Goal: Book appointment/travel/reservation

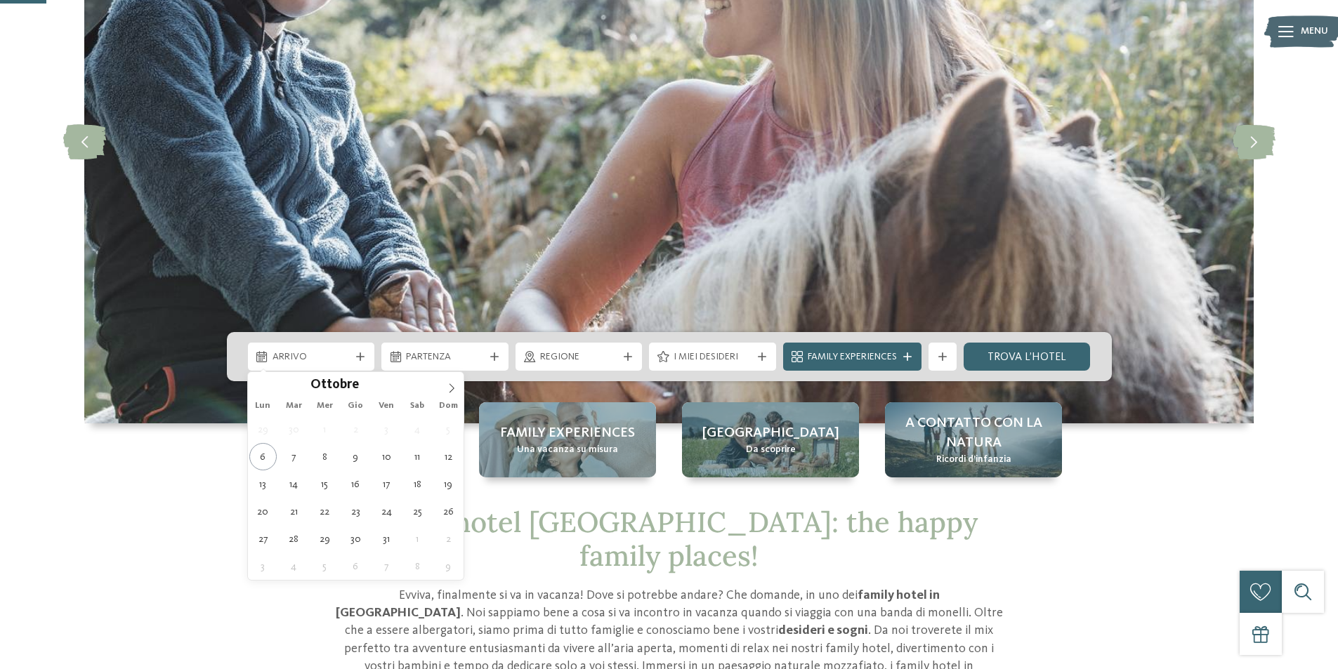
click at [359, 359] on icon at bounding box center [360, 357] width 8 height 8
click at [448, 391] on icon at bounding box center [452, 389] width 10 height 10
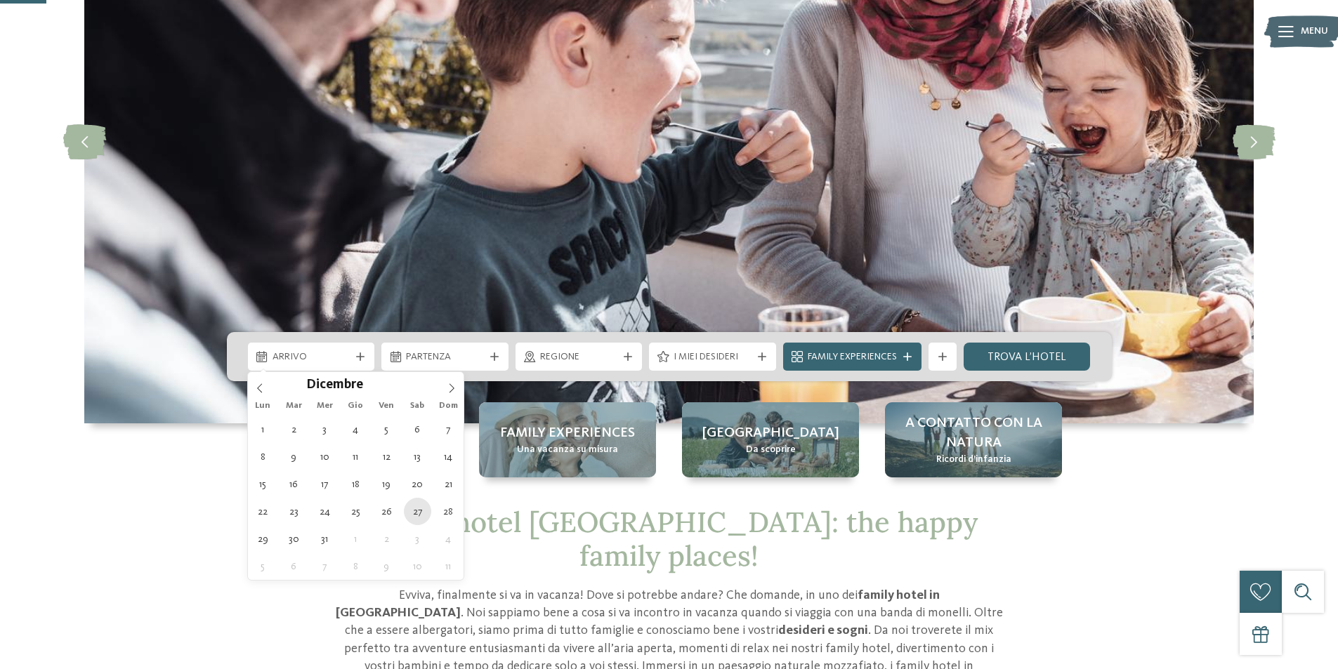
type div "[DATE]"
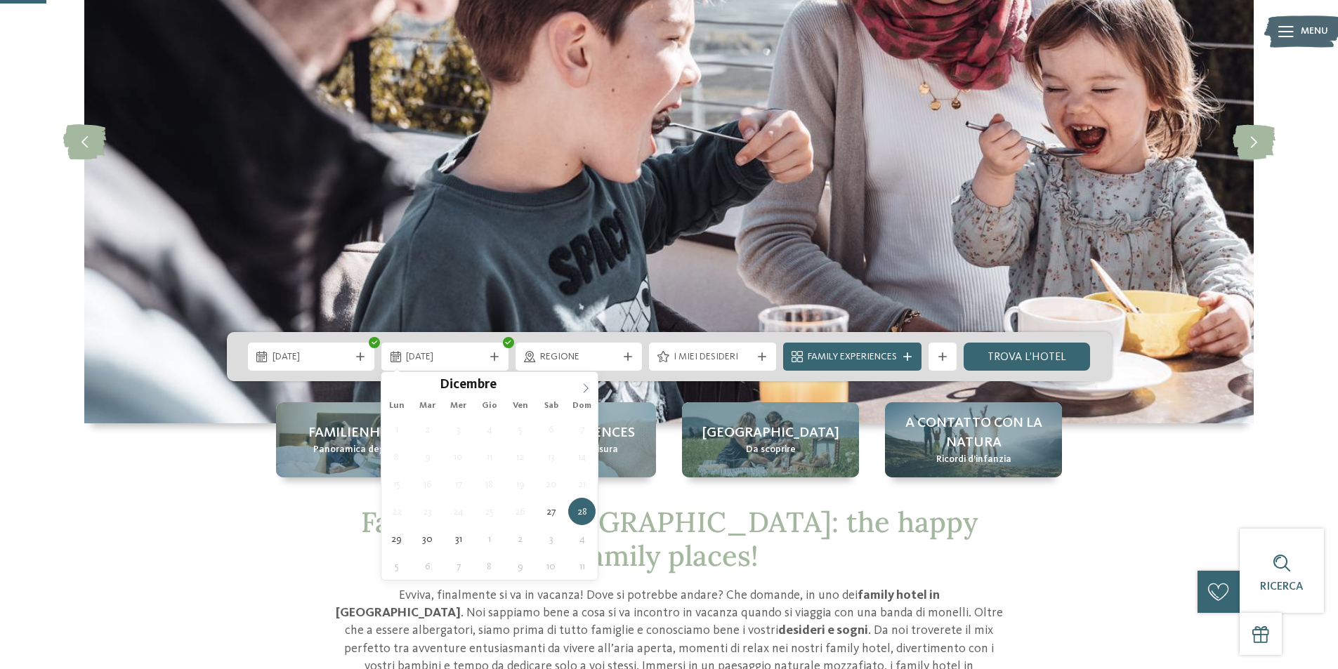
type input "****"
click at [584, 389] on icon at bounding box center [586, 389] width 10 height 10
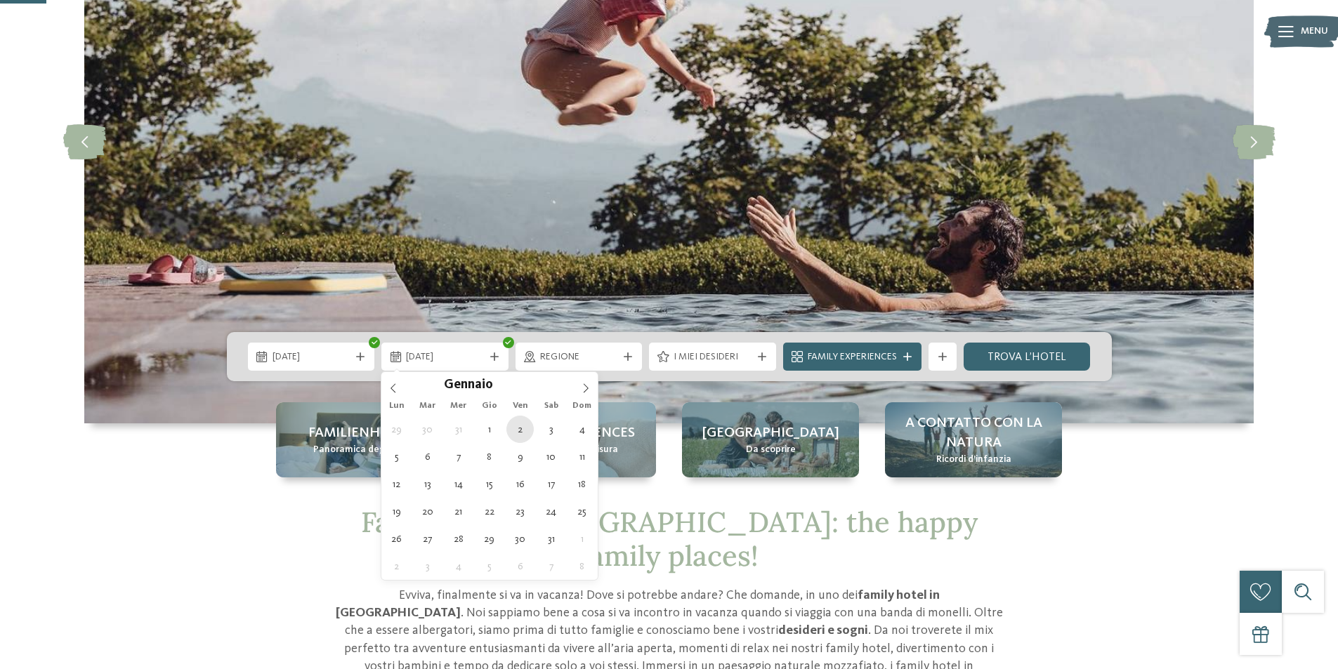
type div "[DATE]"
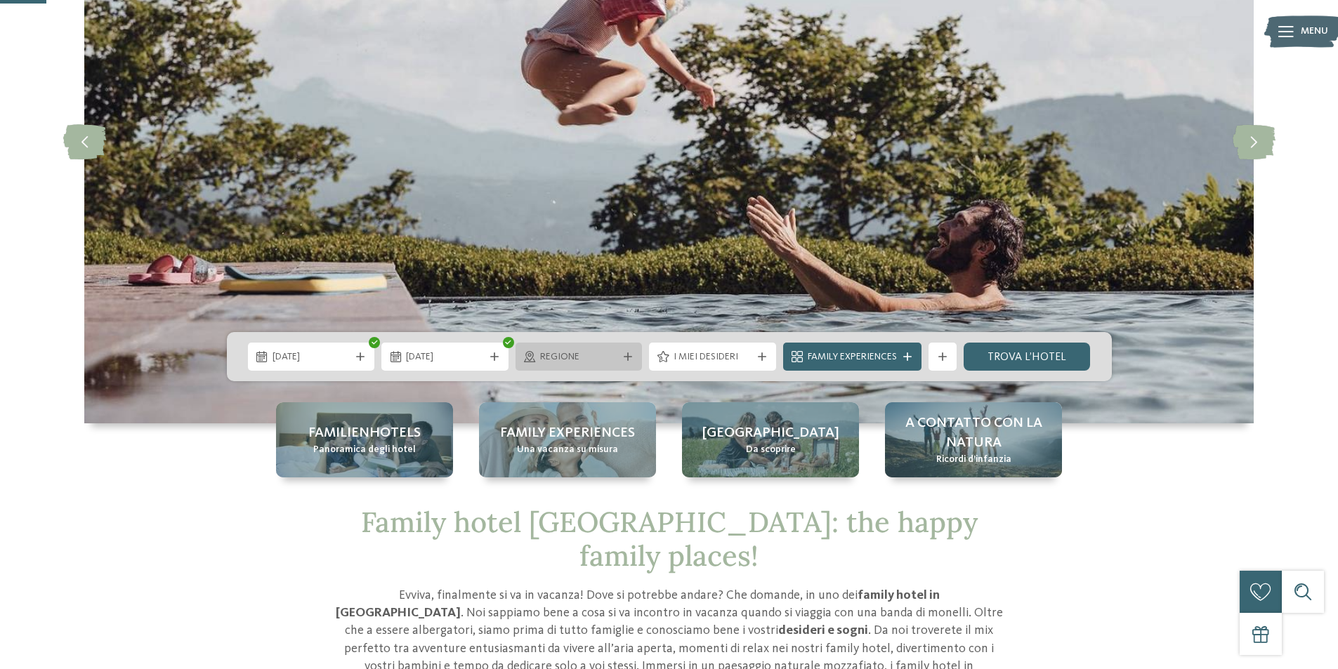
click at [602, 362] on span "Regione" at bounding box center [579, 357] width 78 height 14
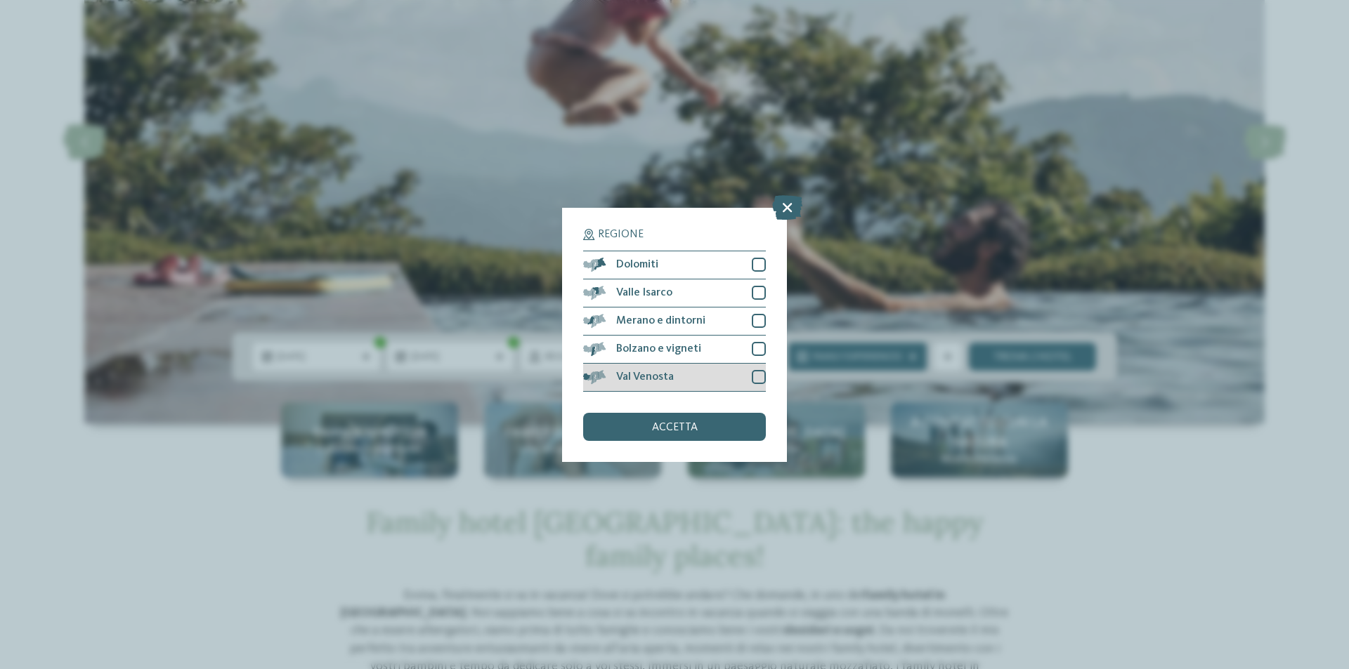
click at [756, 378] on div at bounding box center [759, 377] width 14 height 14
click at [758, 349] on div at bounding box center [759, 349] width 14 height 14
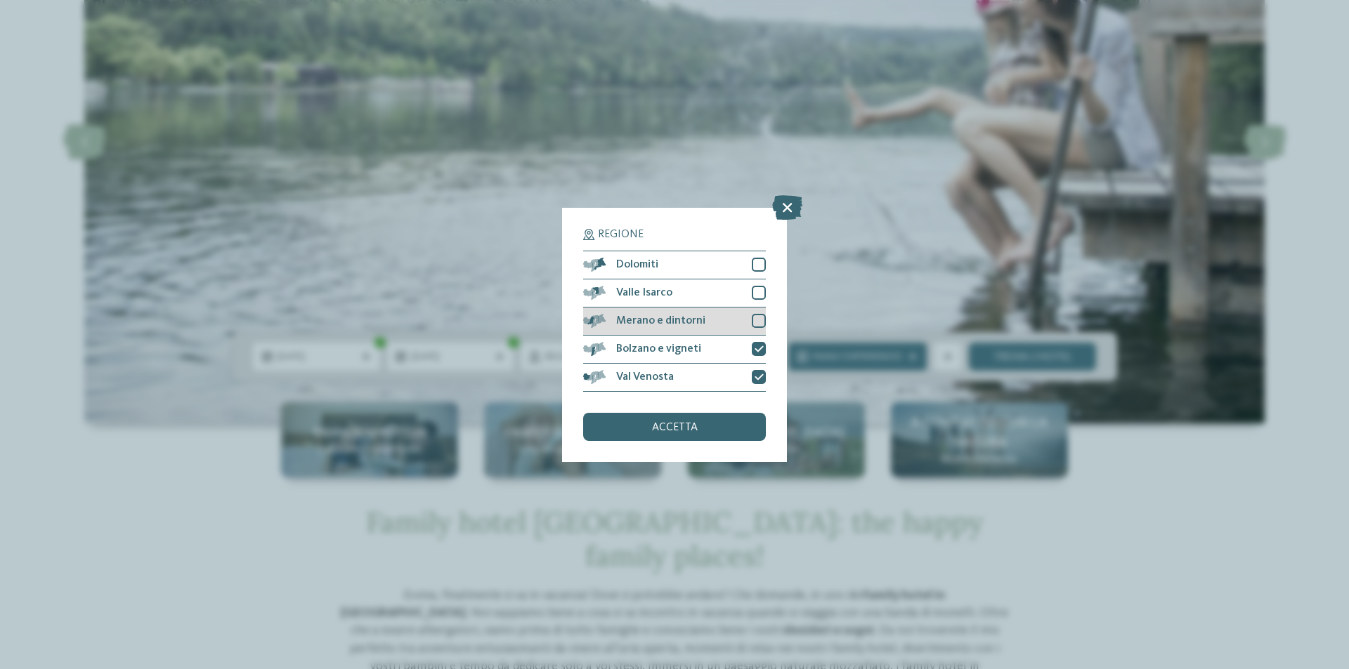
drag, startPoint x: 757, startPoint y: 324, endPoint x: 757, endPoint y: 312, distance: 11.9
click at [757, 322] on div at bounding box center [759, 321] width 14 height 14
click at [757, 291] on div at bounding box center [759, 293] width 14 height 14
click at [759, 267] on div at bounding box center [759, 265] width 14 height 14
click at [712, 426] on div "accetta" at bounding box center [674, 427] width 183 height 28
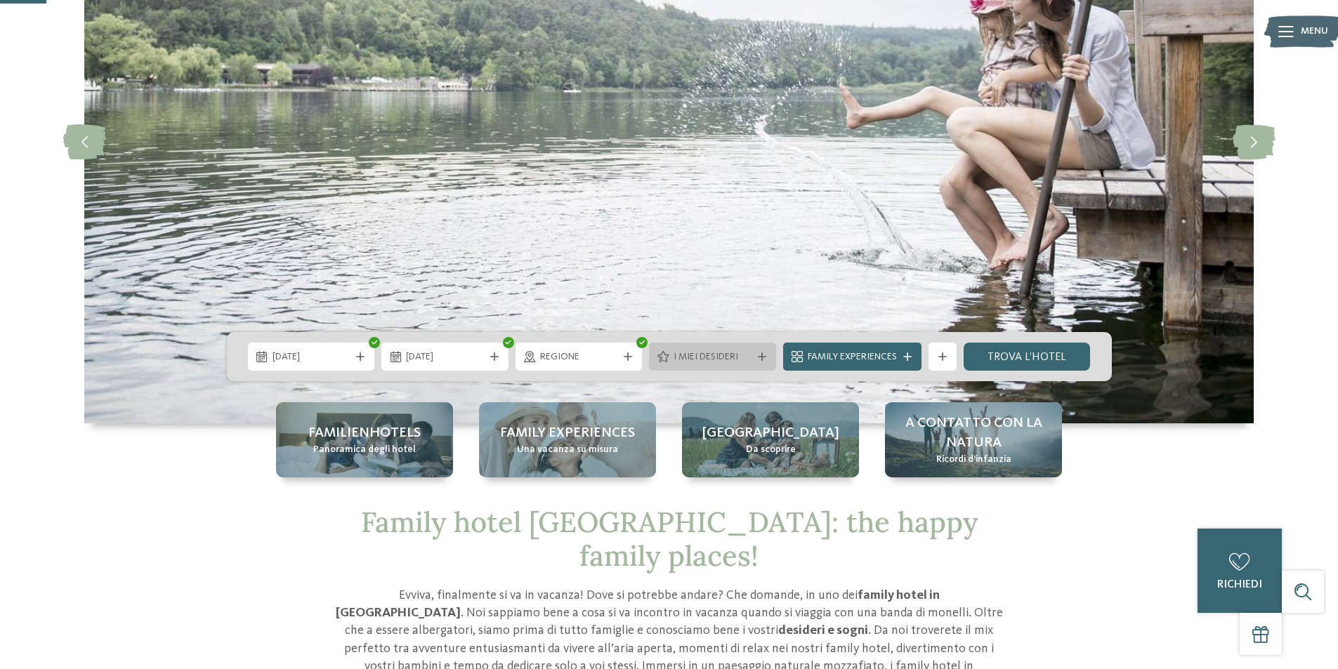
click at [728, 354] on span "I miei desideri" at bounding box center [713, 357] width 78 height 14
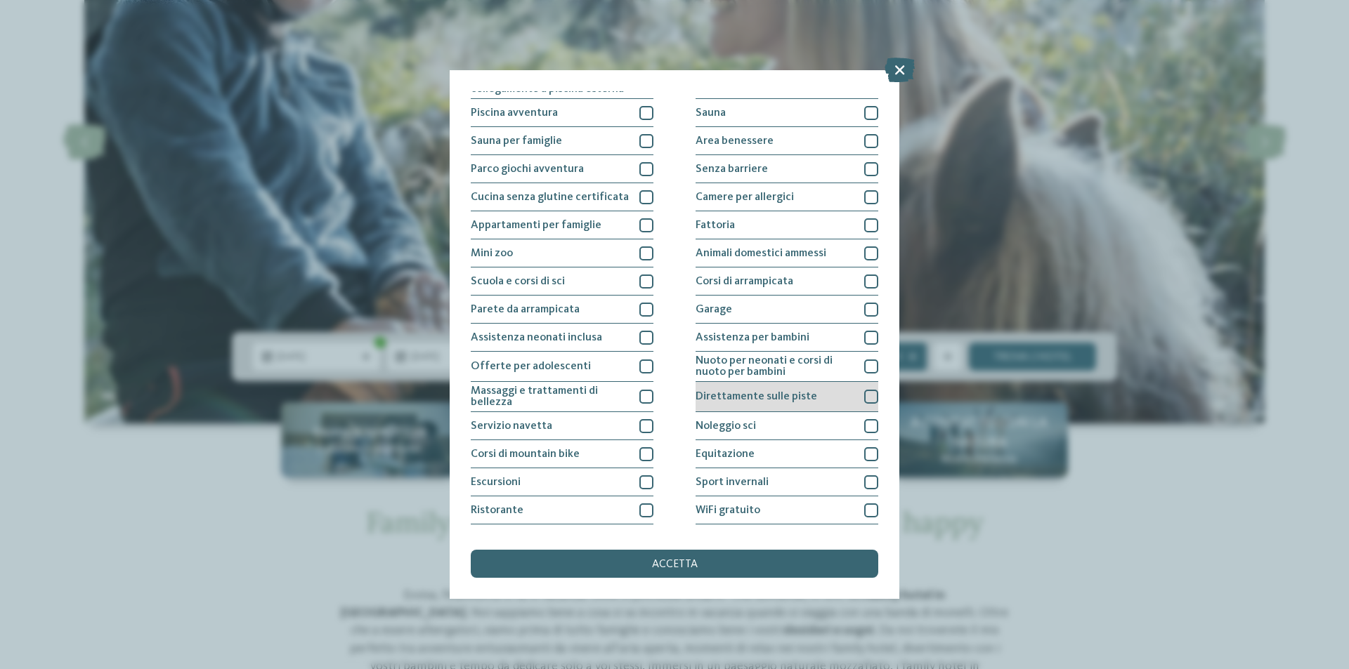
scroll to position [69, 0]
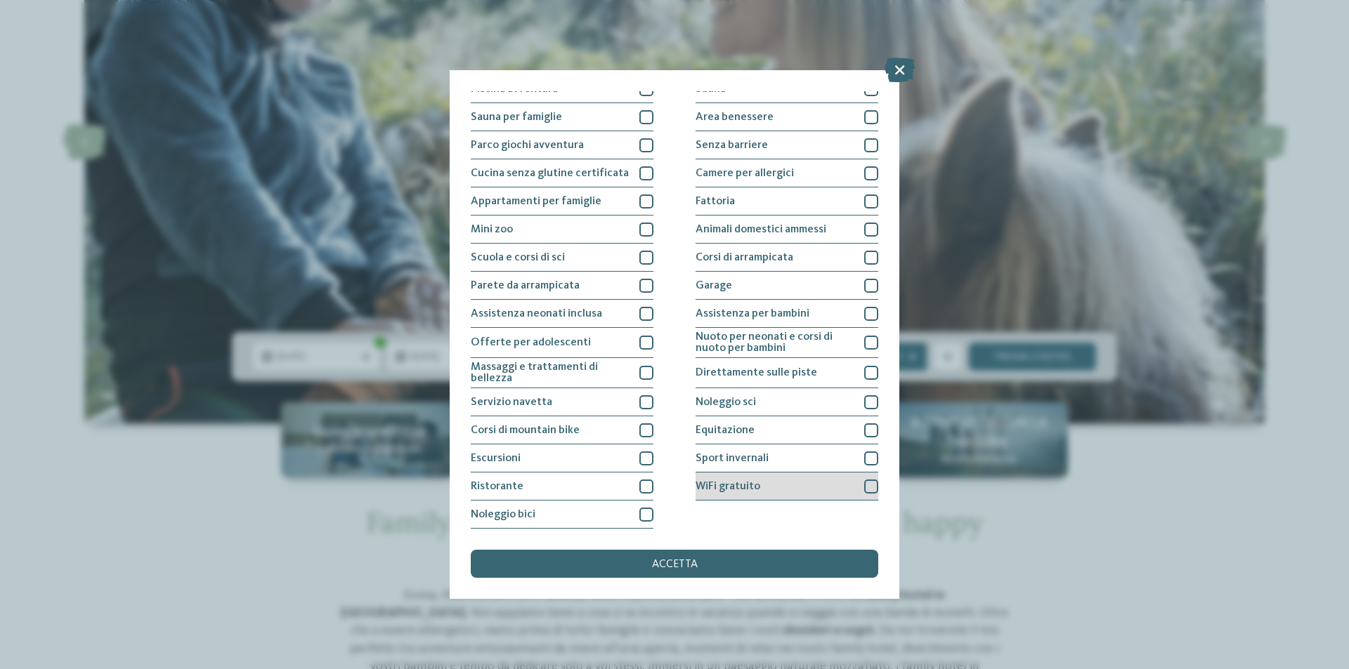
click at [867, 484] on div at bounding box center [871, 487] width 14 height 14
click at [865, 316] on div at bounding box center [871, 314] width 14 height 14
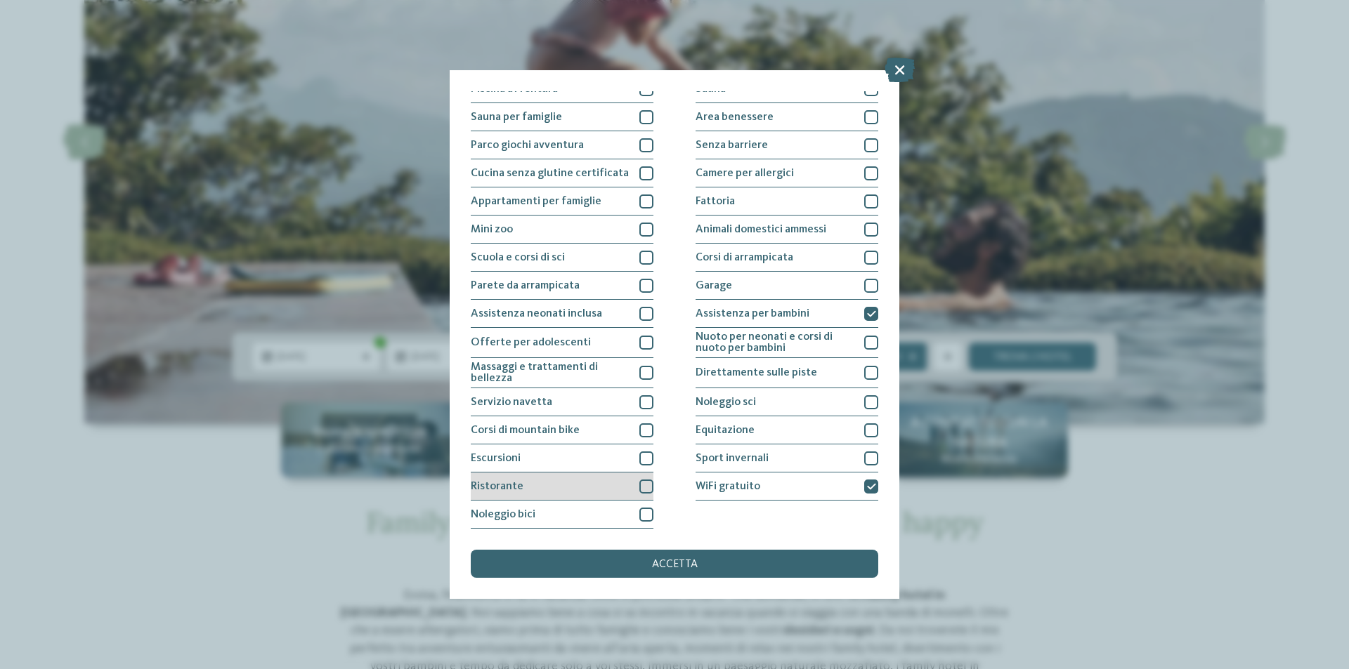
click at [641, 489] on div at bounding box center [646, 487] width 14 height 14
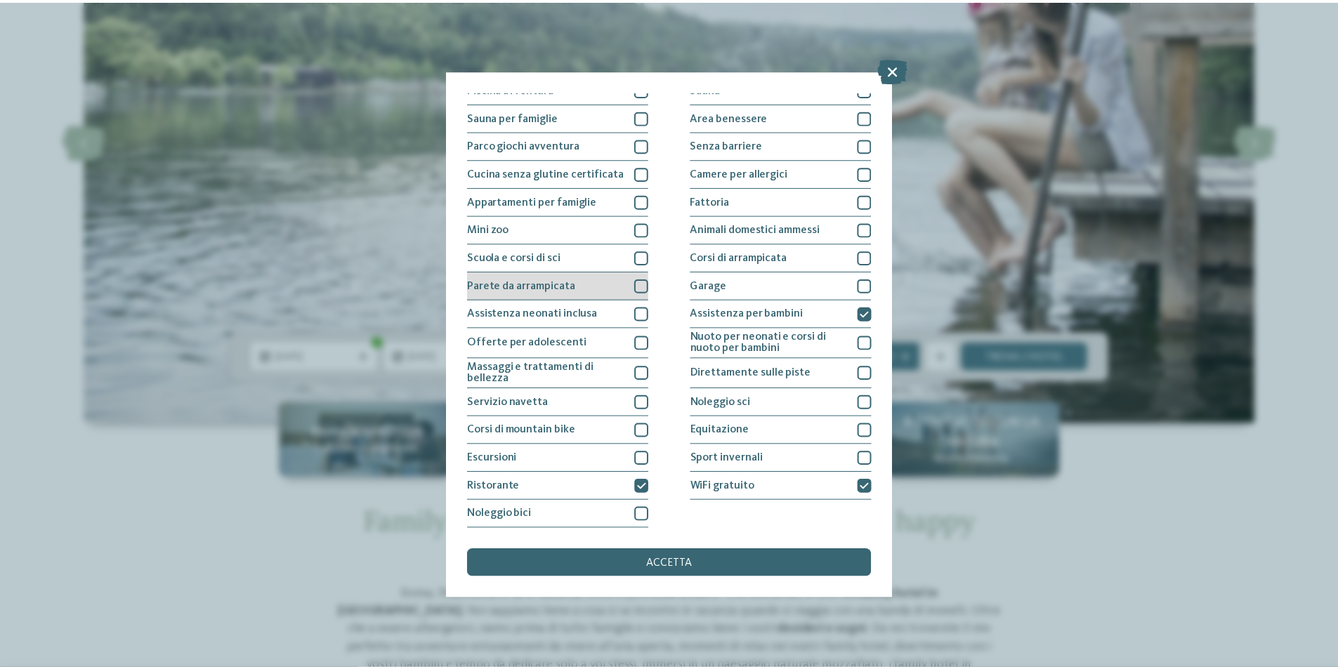
scroll to position [0, 0]
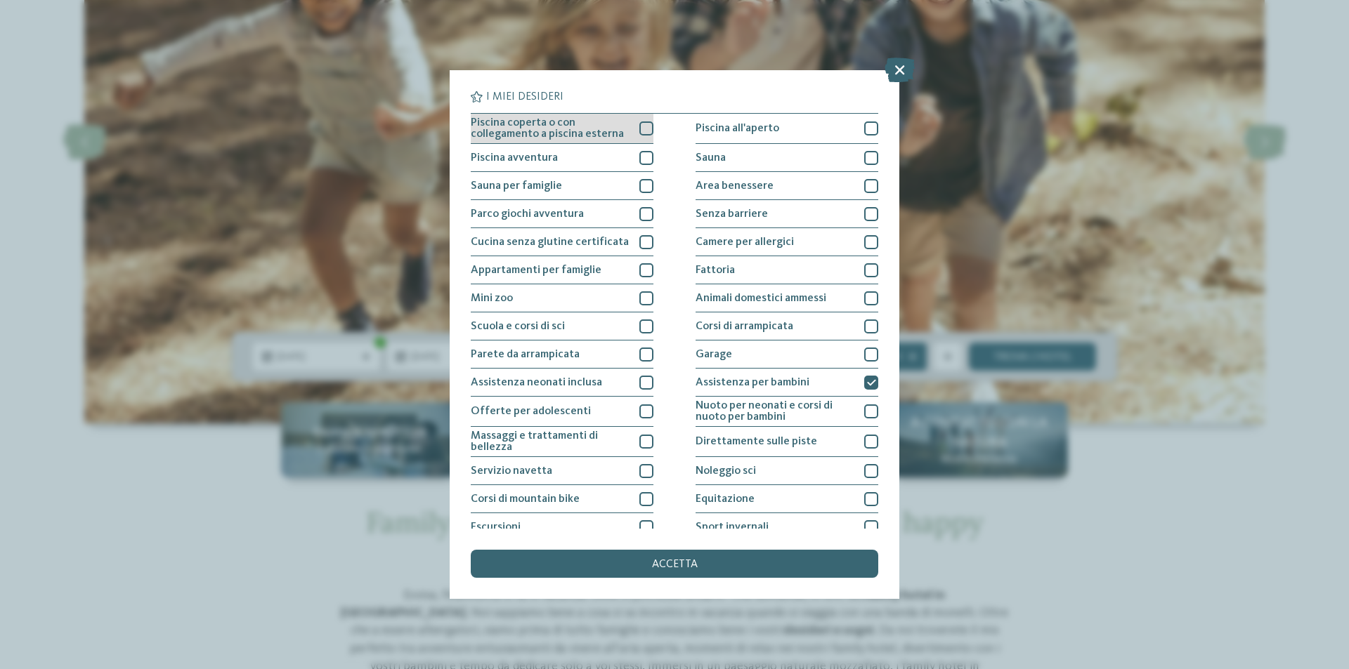
click at [639, 129] on div at bounding box center [646, 129] width 14 height 14
click at [663, 572] on div "accetta" at bounding box center [674, 564] width 407 height 28
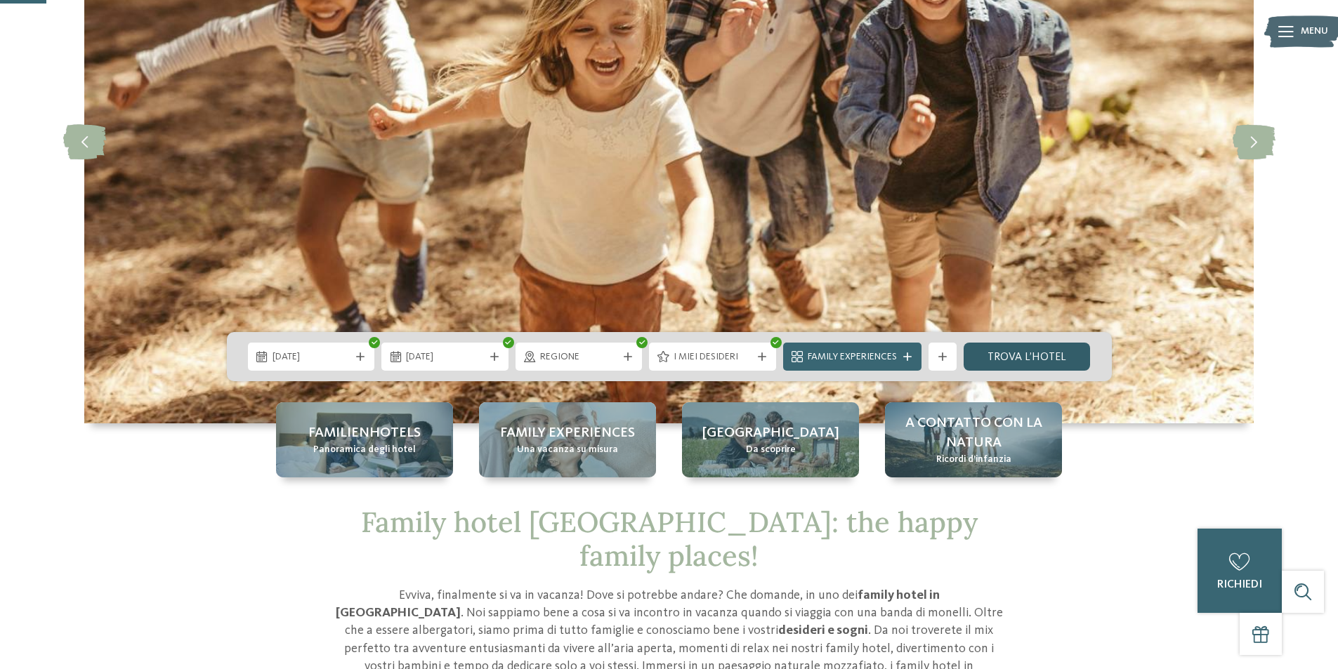
click at [1011, 355] on link "trova l’hotel" at bounding box center [1027, 357] width 127 height 28
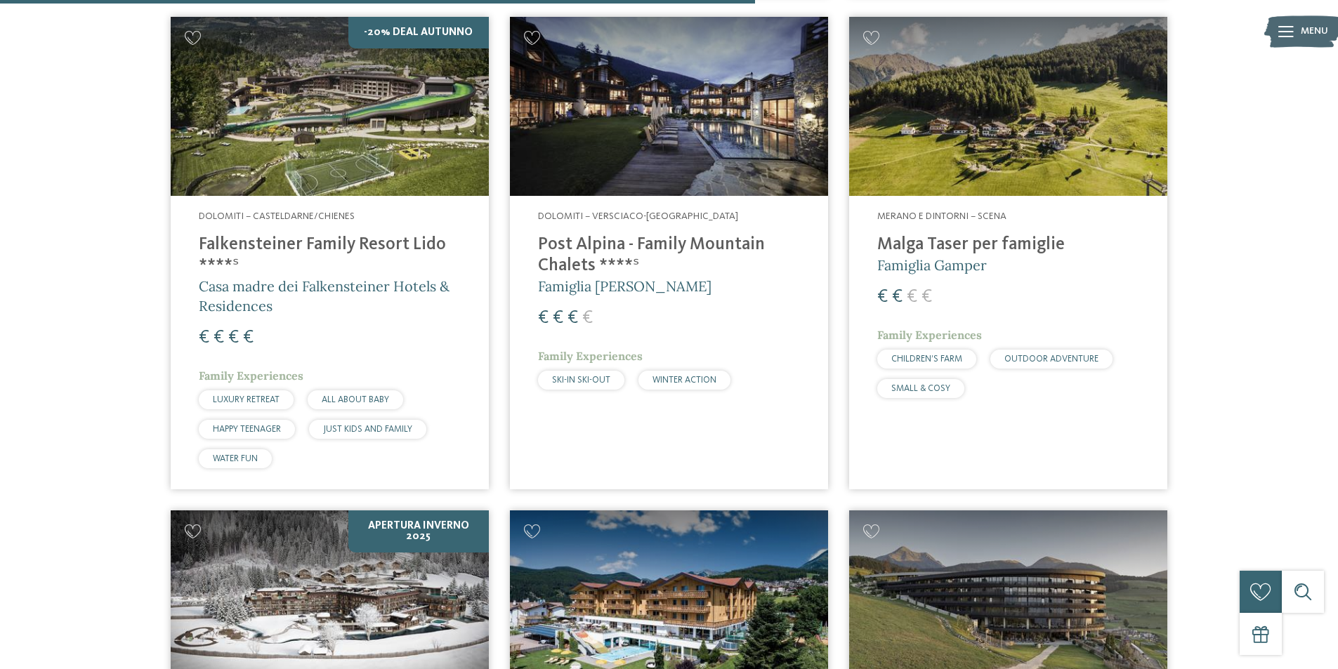
scroll to position [1462, 0]
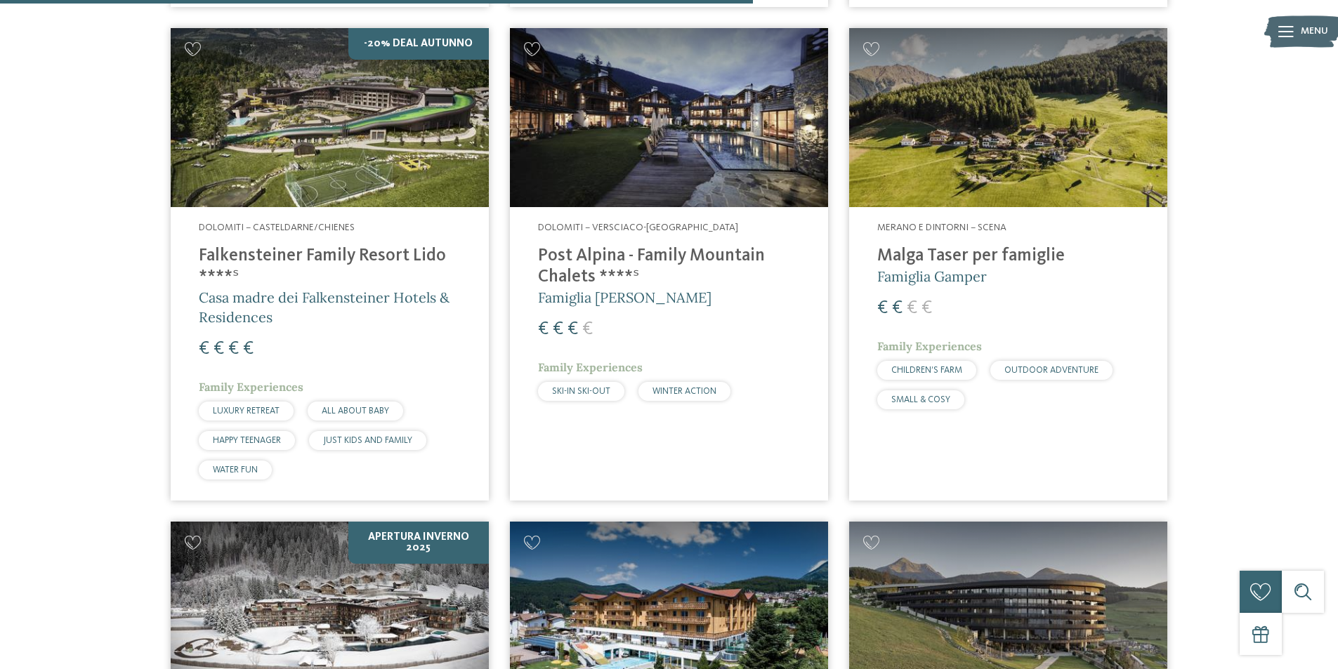
click at [990, 263] on h4 "Malga Taser per famiglie" at bounding box center [1008, 256] width 262 height 21
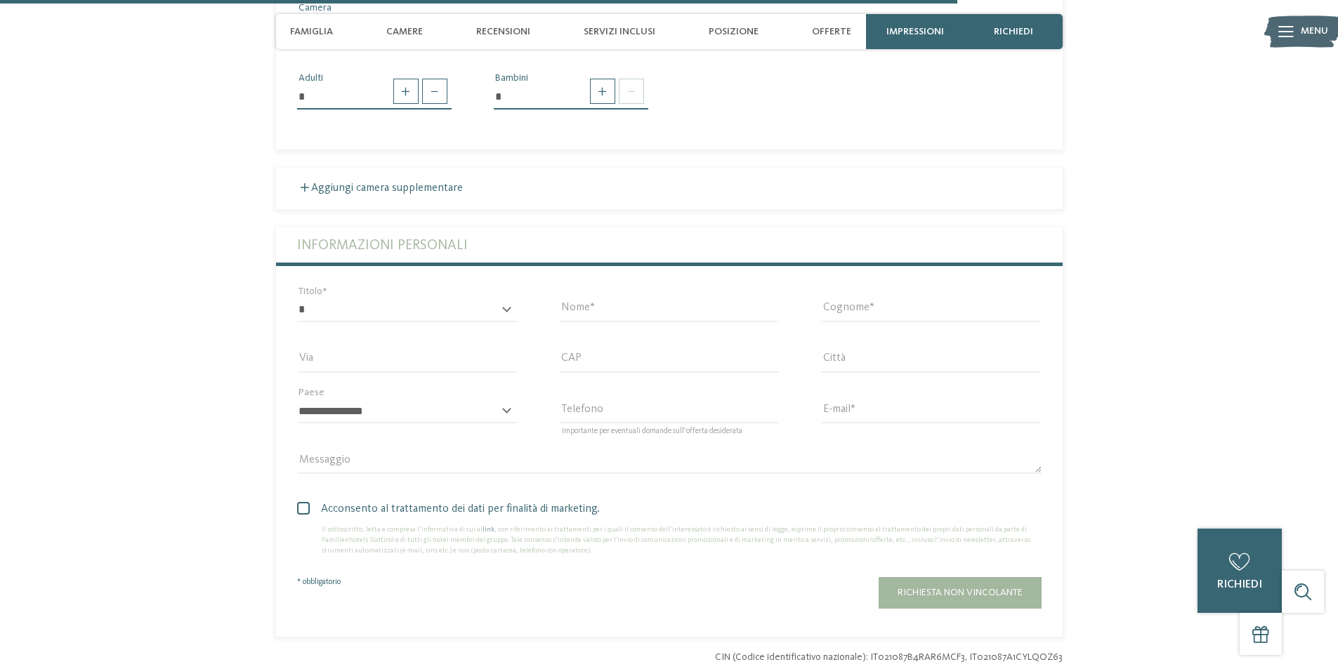
scroll to position [3933, 0]
